Goal: Find specific page/section: Find specific page/section

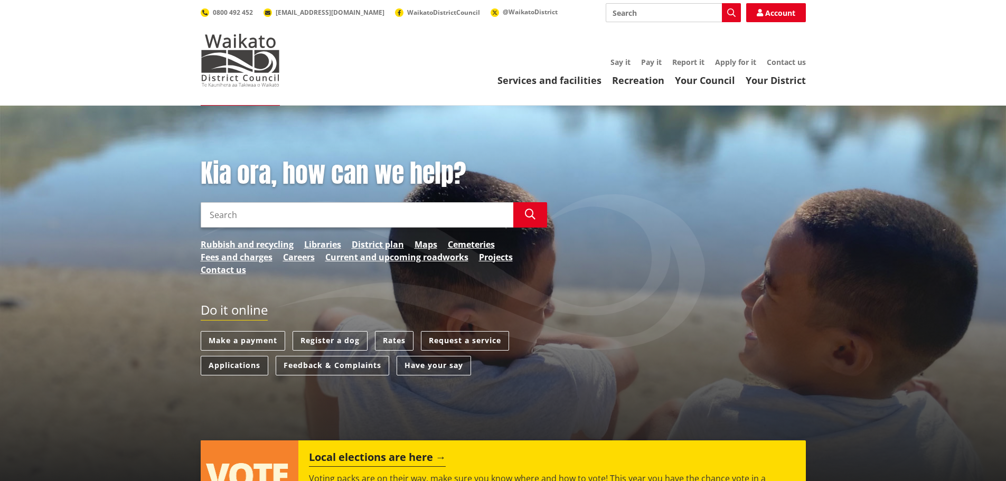
click at [212, 369] on link "Applications" at bounding box center [235, 366] width 68 height 20
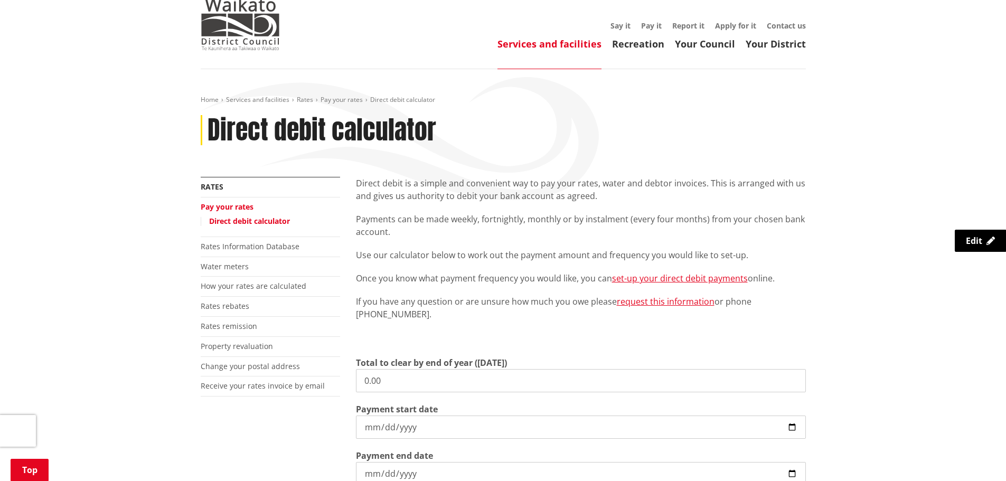
scroll to position [159, 0]
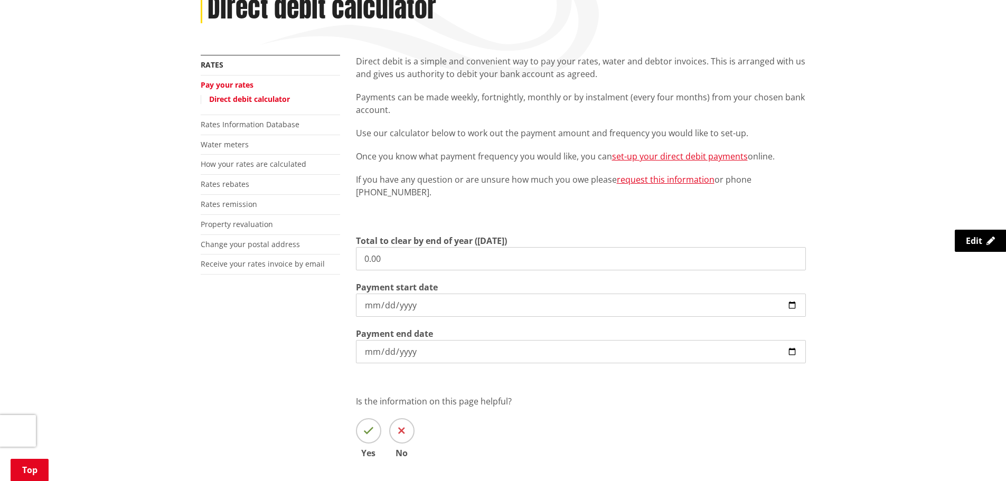
click at [418, 255] on input "0.00" at bounding box center [581, 258] width 450 height 23
click at [420, 255] on input "0.00" at bounding box center [581, 258] width 450 height 23
type input "4,569.44"
click at [286, 347] on div "More from this section Rates Pay your rates Direct debit calculator Rates Infor…" at bounding box center [503, 272] width 621 height 434
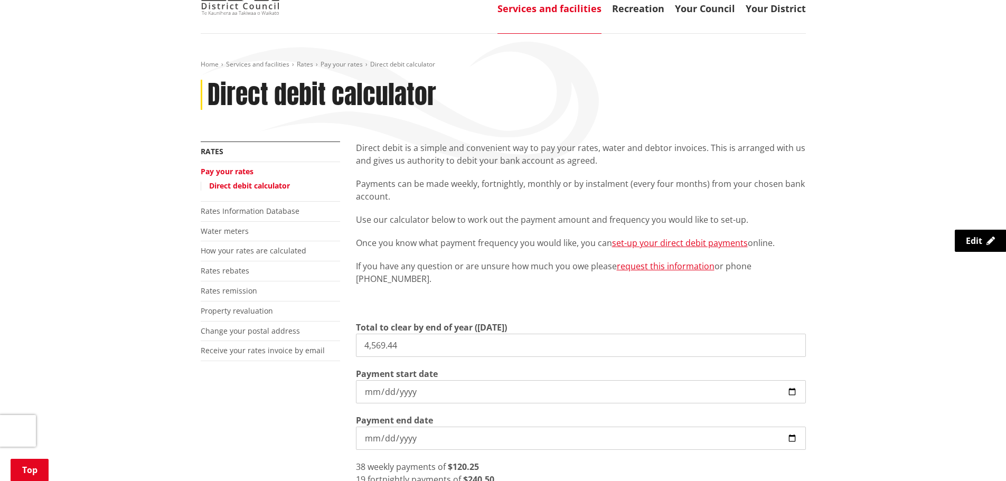
scroll to position [0, 0]
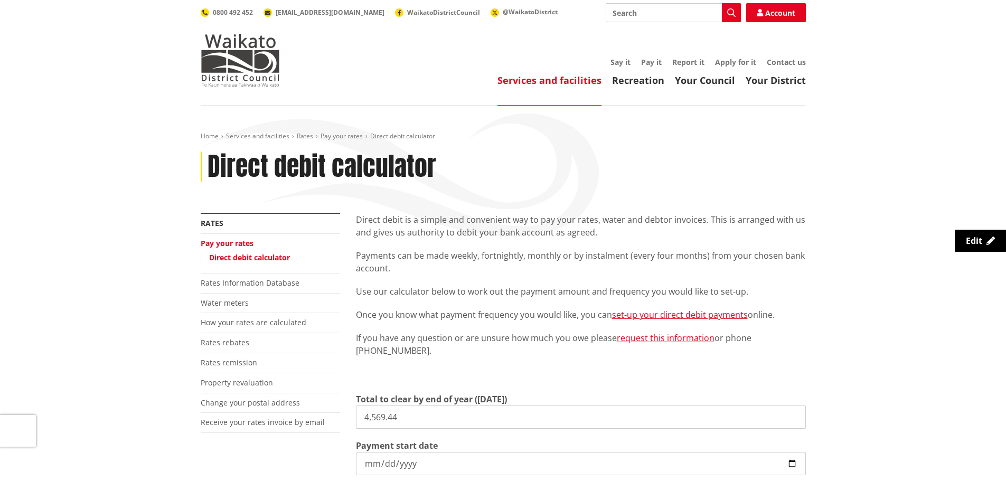
drag, startPoint x: 780, startPoint y: 59, endPoint x: 756, endPoint y: 73, distance: 28.2
click at [781, 58] on link "Contact us" at bounding box center [786, 62] width 39 height 10
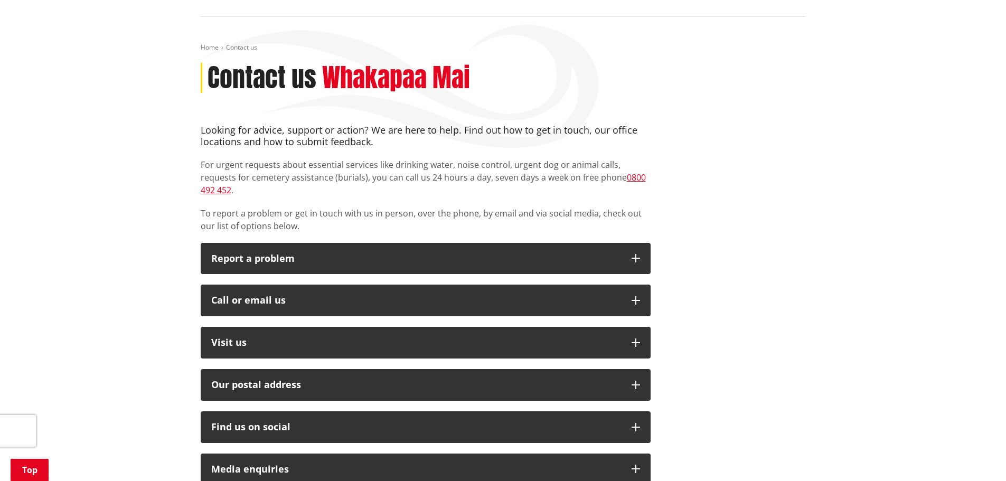
scroll to position [159, 0]
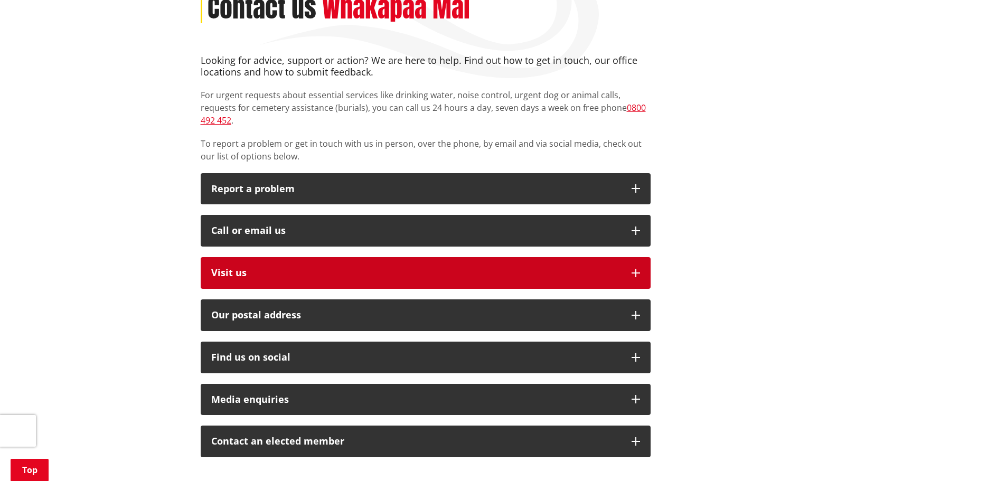
click at [222, 268] on p "Visit us" at bounding box center [416, 273] width 410 height 11
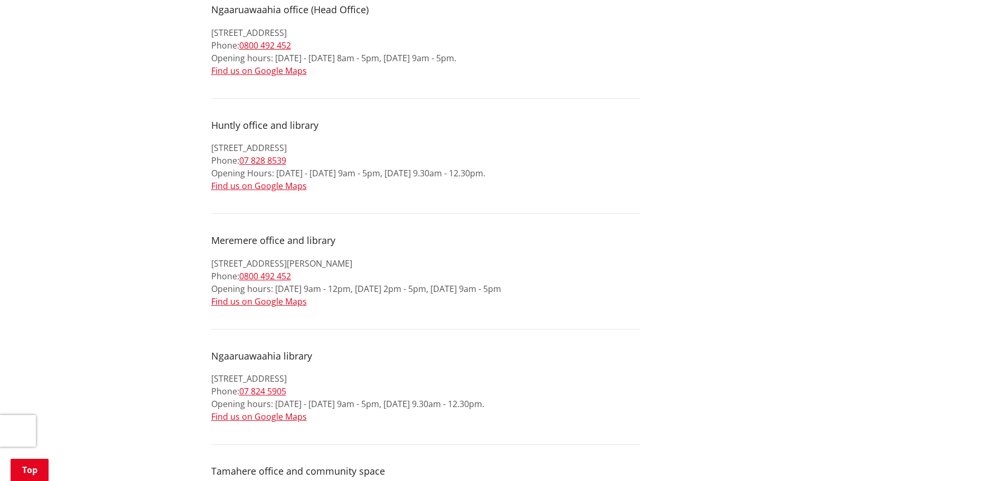
scroll to position [476, 0]
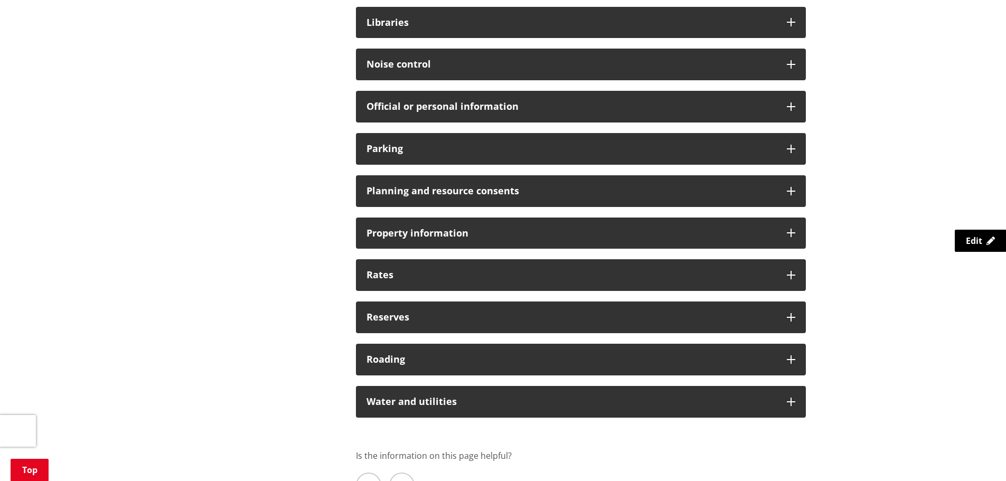
scroll to position [740, 0]
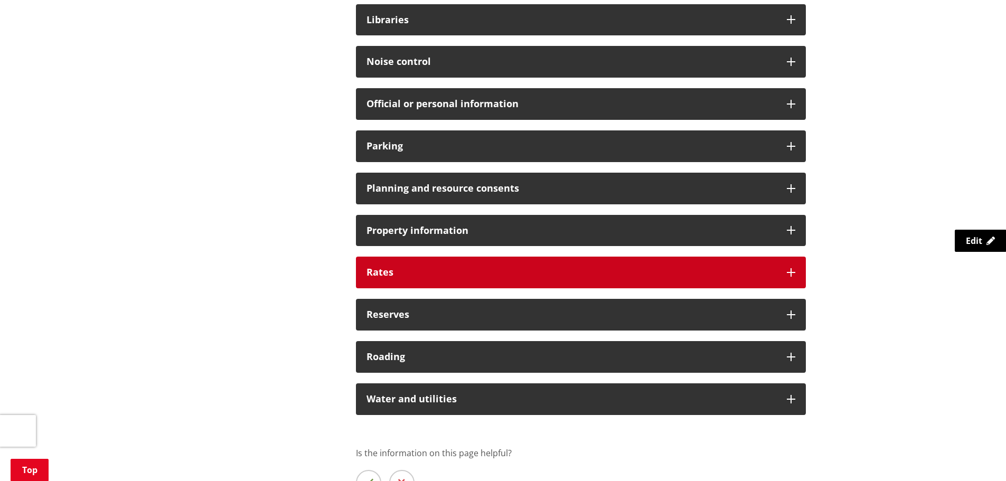
click at [423, 266] on div "Rates" at bounding box center [581, 273] width 450 height 32
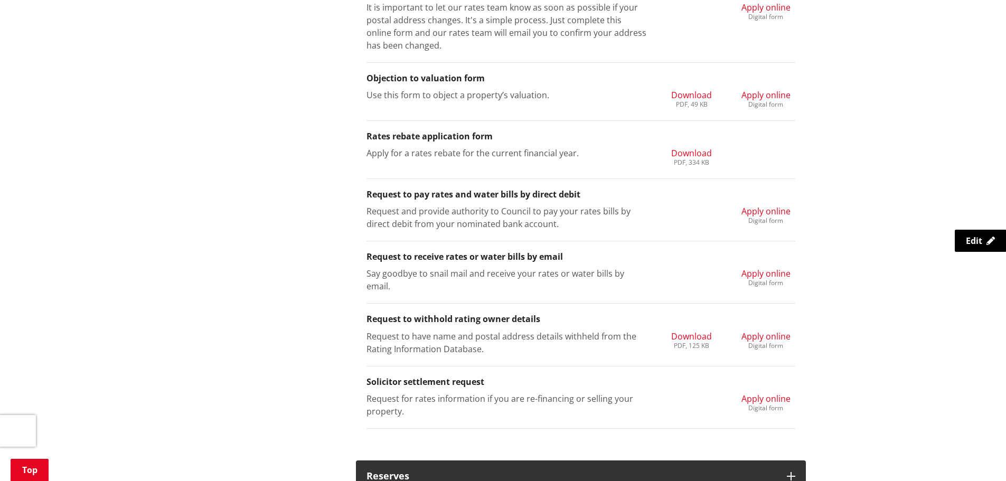
scroll to position [1268, 0]
